Goal: Find specific page/section

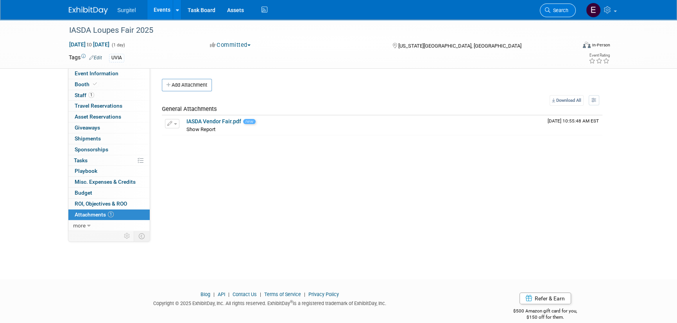
click at [563, 13] on link "Search" at bounding box center [557, 11] width 36 height 14
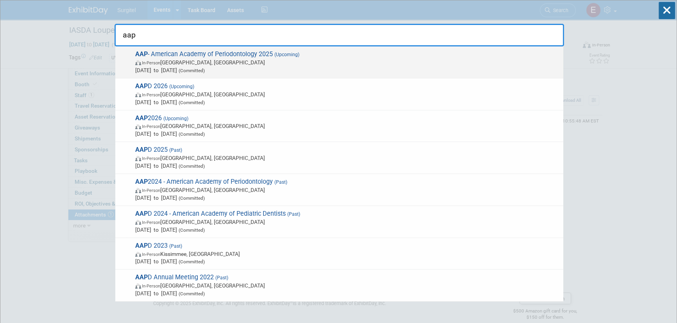
type input "aap"
click at [368, 58] on span "AAP - American Academy of Periodontology 2025 (Upcoming) In-Person [GEOGRAPHIC_…" at bounding box center [346, 62] width 426 height 24
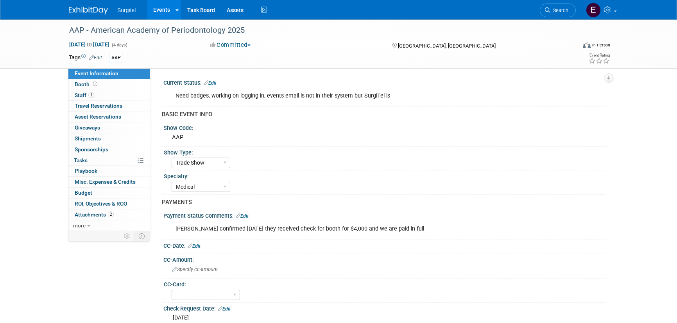
select select "Trade Show"
select select "Medical"
select select "No"
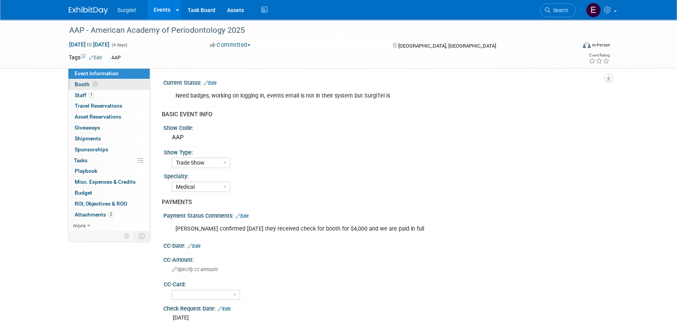
click at [109, 84] on link "Booth" at bounding box center [108, 84] width 81 height 11
select select "8' Fabric Popup"
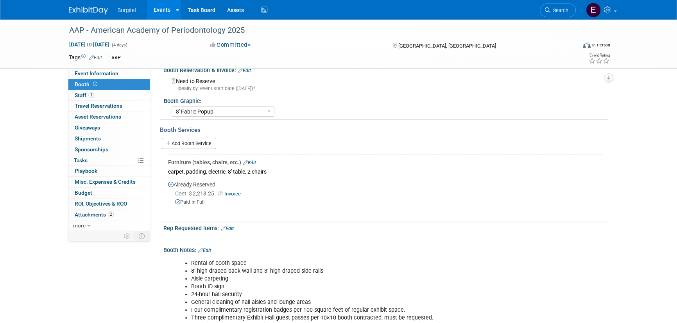
scroll to position [106, 0]
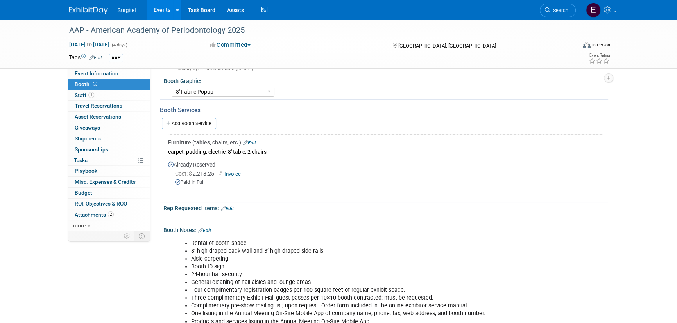
click at [233, 171] on link "Invoice" at bounding box center [230, 174] width 25 height 6
click at [563, 4] on link "Search" at bounding box center [557, 11] width 36 height 14
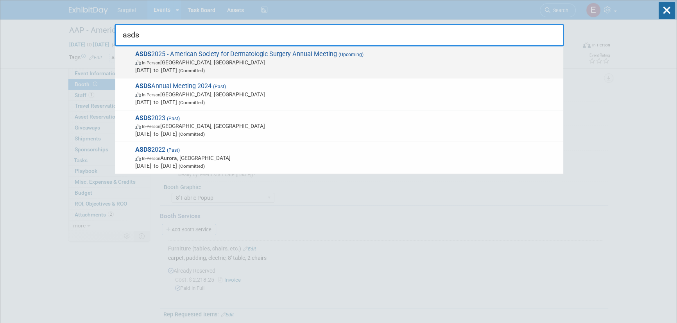
type input "asds"
click at [281, 61] on span "In-Person Chicago, IL" at bounding box center [347, 63] width 424 height 8
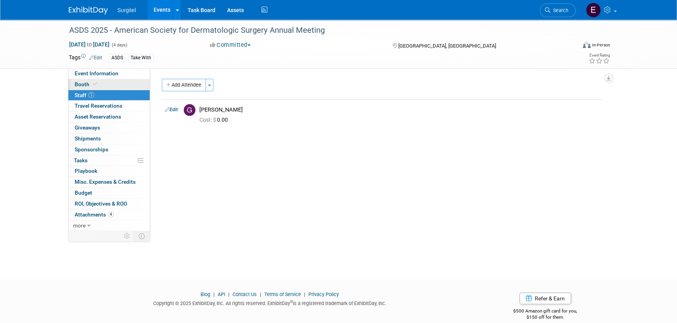
click at [105, 84] on link "Booth" at bounding box center [108, 84] width 81 height 11
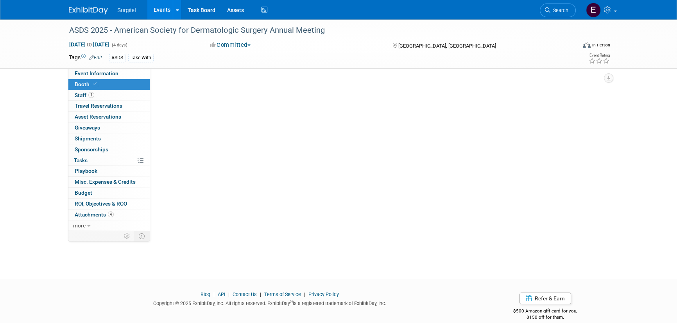
select select "8' Fabric Popup"
